Goal: Task Accomplishment & Management: Manage account settings

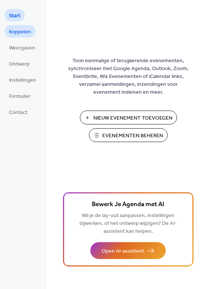
click at [16, 33] on span "Koppelen" at bounding box center [20, 32] width 22 height 8
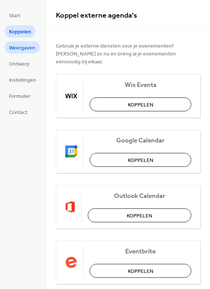
click at [19, 50] on span "Weergaven" at bounding box center [22, 48] width 26 height 8
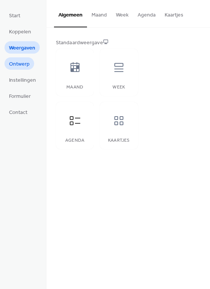
click at [22, 60] on span "Ontwerp" at bounding box center [19, 64] width 21 height 8
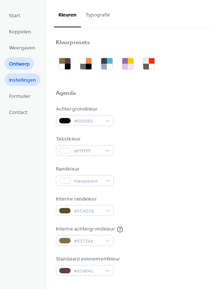
click at [31, 81] on span "Instellingen" at bounding box center [22, 80] width 27 height 8
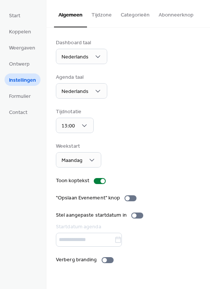
click at [127, 20] on button "Categorieën" at bounding box center [135, 13] width 38 height 27
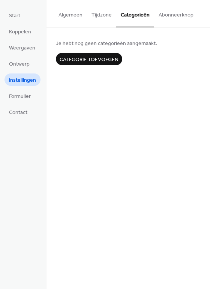
click at [101, 20] on button "Tijdzone" at bounding box center [101, 13] width 29 height 27
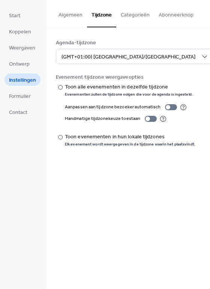
click at [177, 15] on button "Abonneerknop" at bounding box center [176, 13] width 44 height 27
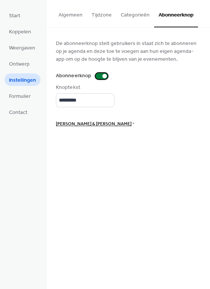
click at [97, 75] on div at bounding box center [102, 76] width 12 height 6
